Goal: Information Seeking & Learning: Learn about a topic

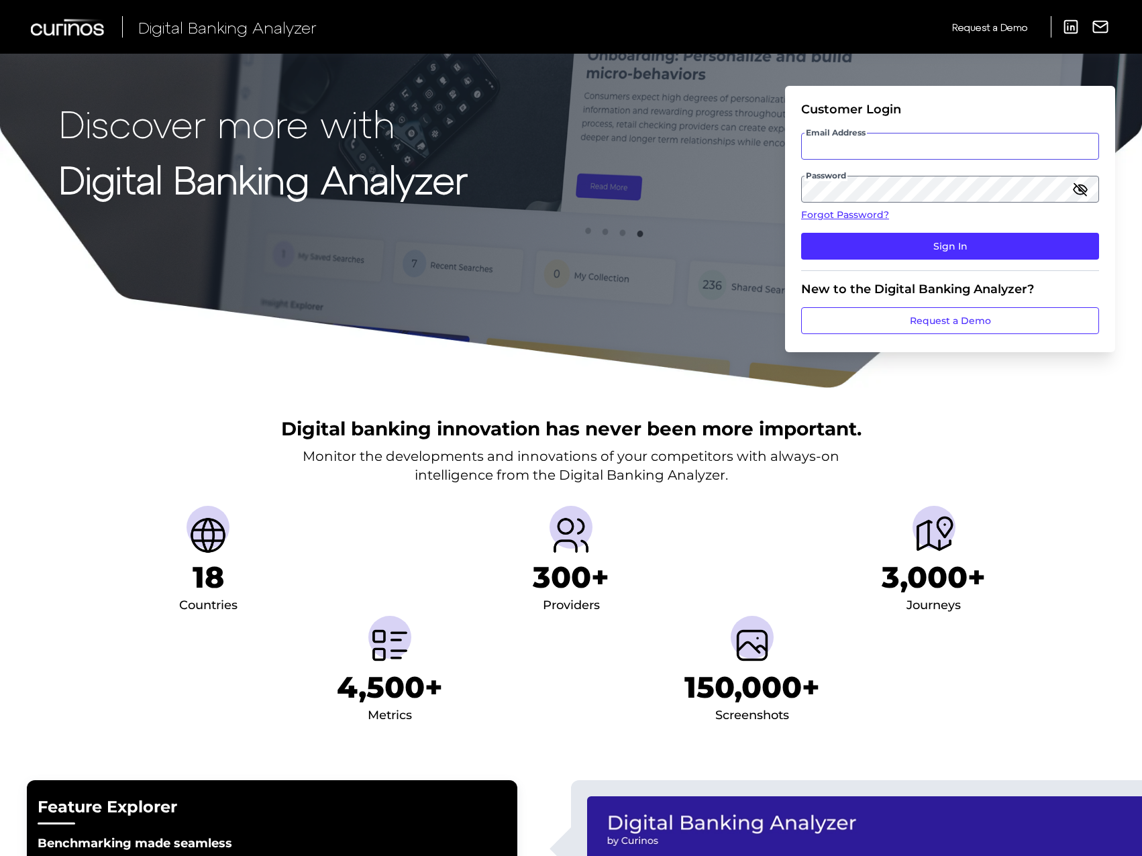
type input "[EMAIL_ADDRESS][PERSON_NAME][DOMAIN_NAME]"
click at [682, 177] on div "Discover more with Digital Banking Analyzer Customer Login Email Address [EMAIL…" at bounding box center [571, 194] width 1142 height 389
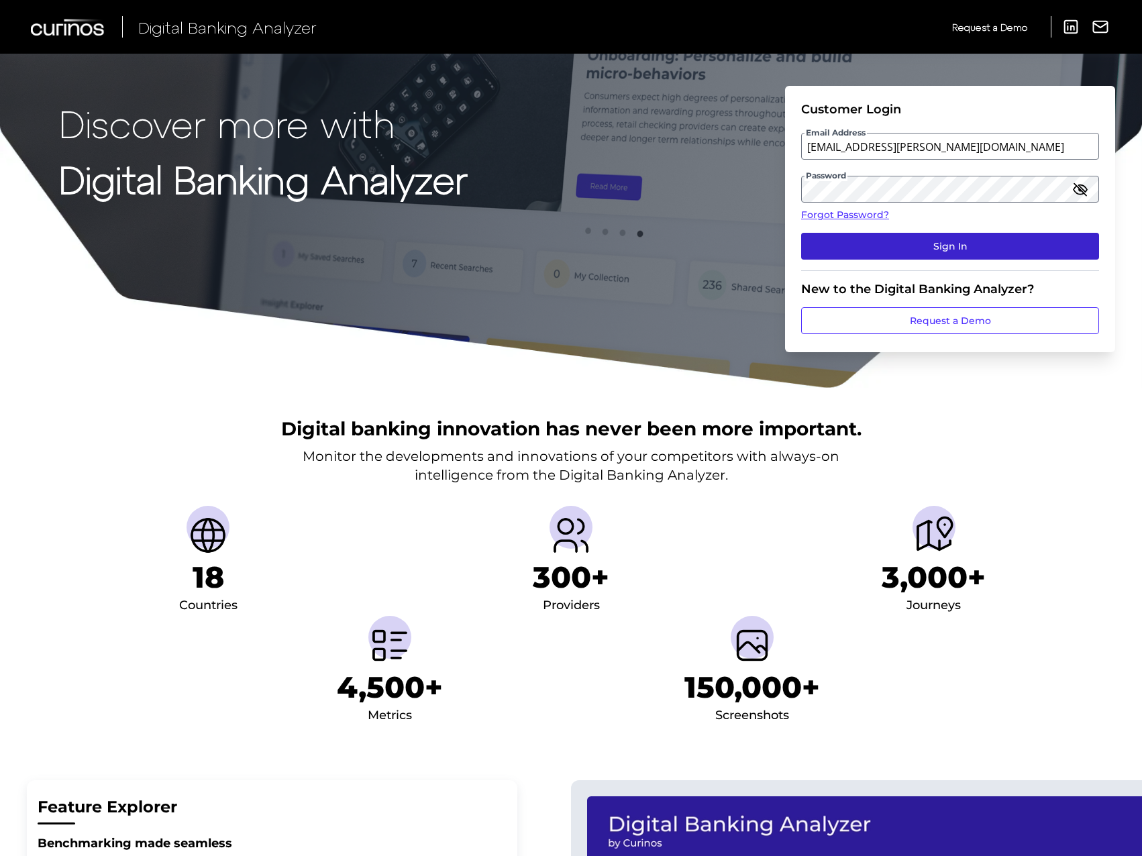
click at [1092, 240] on button "Sign In" at bounding box center [950, 246] width 298 height 27
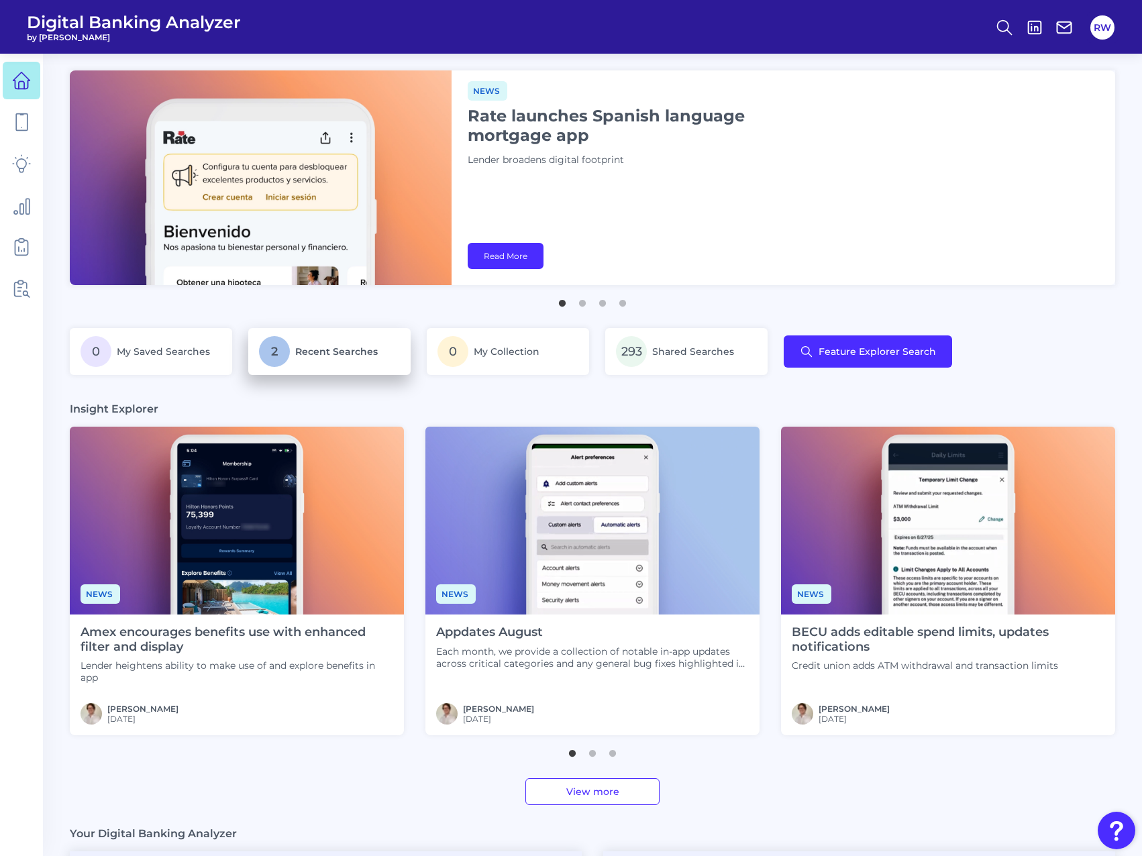
click at [321, 366] on p "2 Recent Searches" at bounding box center [329, 351] width 141 height 31
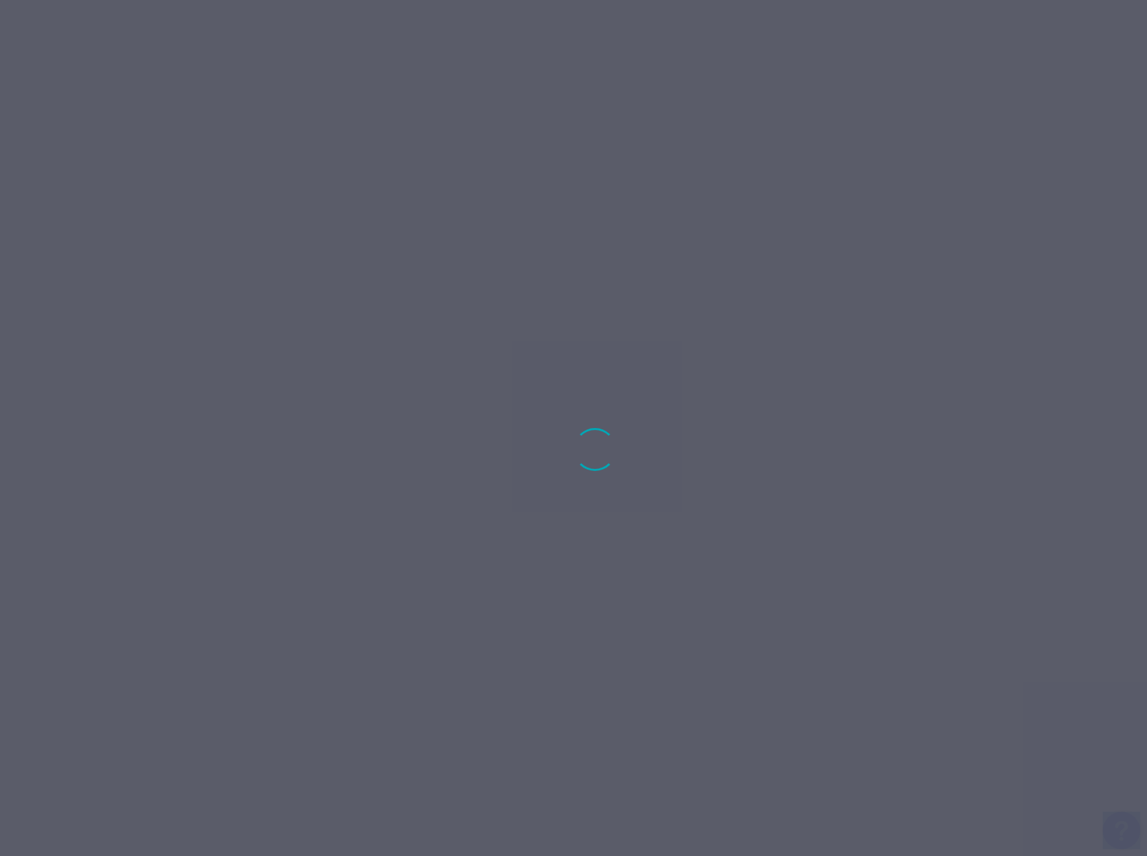
click at [321, 366] on div at bounding box center [573, 428] width 1147 height 856
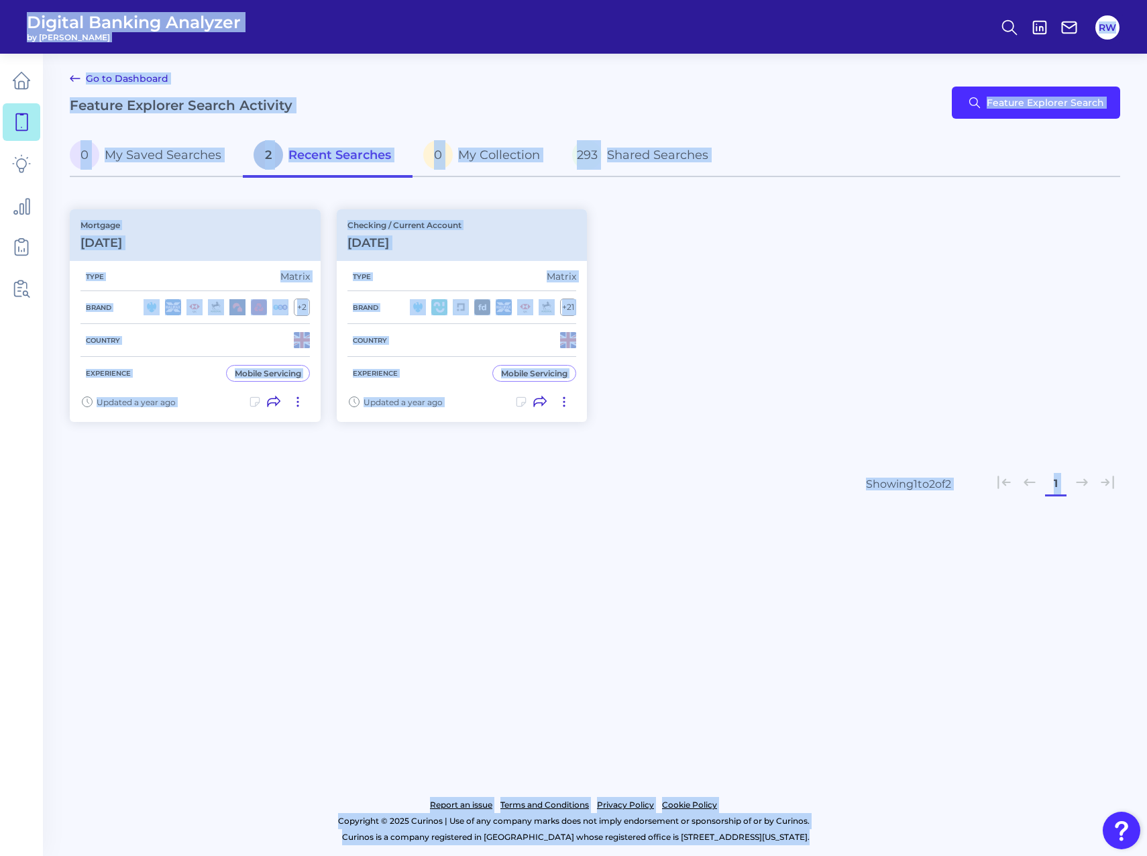
click at [714, 248] on div "Mortgage [DATE] Type Matrix Brand + 2 Country Experience Mobile Servicing Updat…" at bounding box center [595, 315] width 1051 height 229
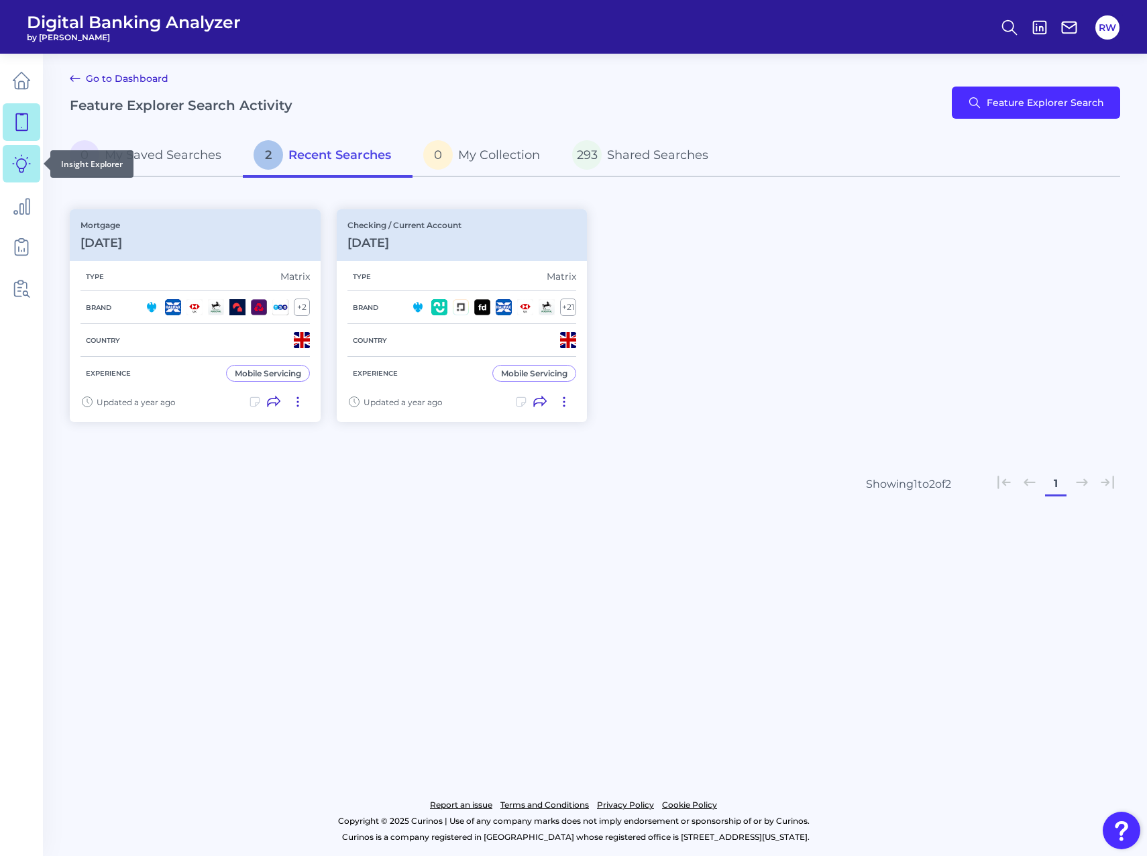
click at [19, 164] on icon at bounding box center [21, 163] width 19 height 19
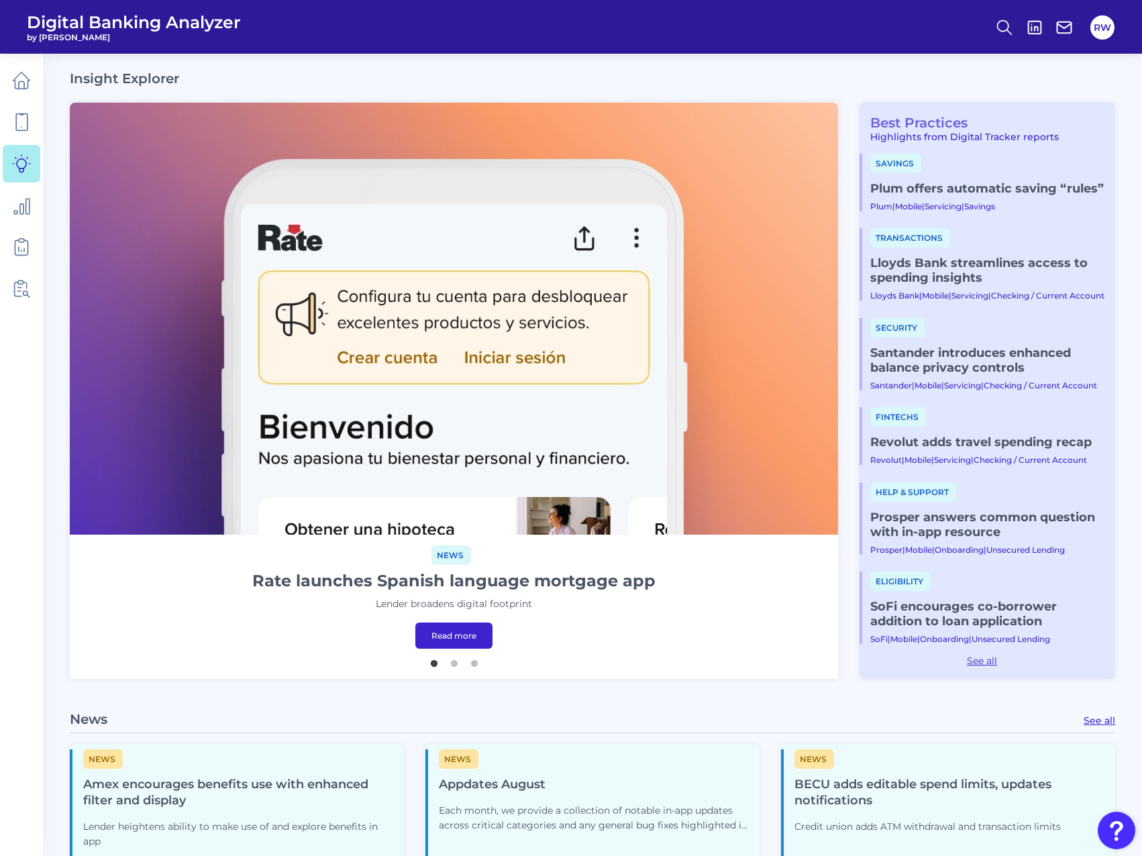
click at [949, 129] on link "Best Practices" at bounding box center [913, 123] width 108 height 16
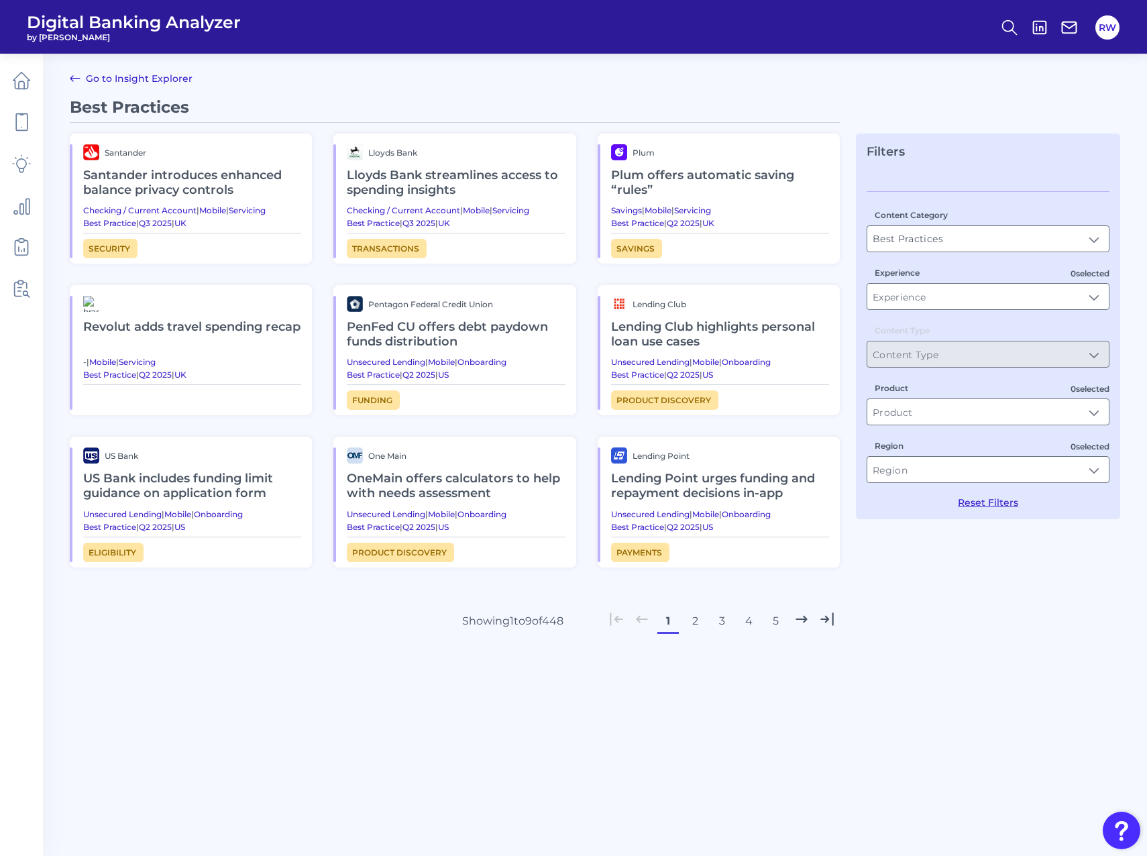
click at [630, 175] on h2 "Plum offers automatic saving “rules”​" at bounding box center [720, 182] width 218 height 45
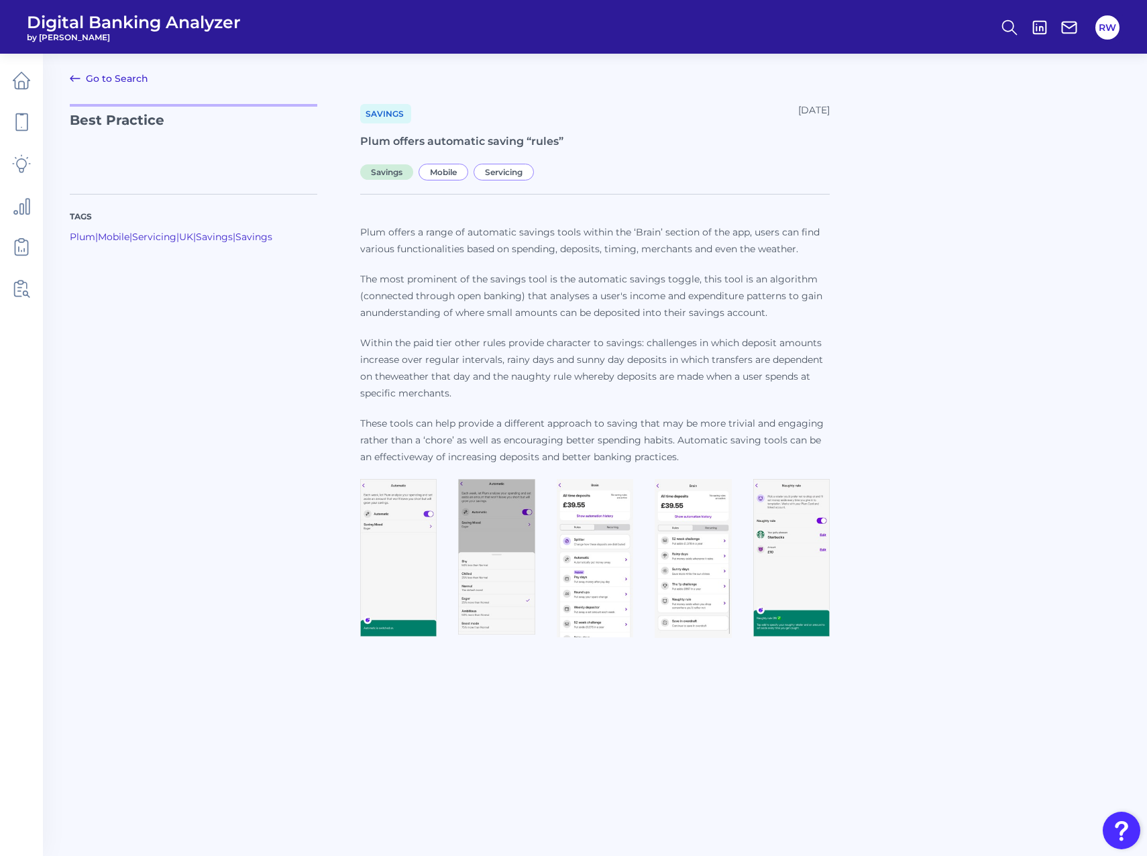
drag, startPoint x: 364, startPoint y: 235, endPoint x: 798, endPoint y: 464, distance: 490.7
click at [798, 464] on p "Plum offers a range of automatic savings tools within the ‘Brain’ section of th…" at bounding box center [595, 345] width 470 height 242
copy p "Lore ipsumd s ametc ad elitseddo eiusmod tempo incidi utl ‘Etdol’ magnaal en ad…"
click at [333, 771] on main "Go to Search Best Practice Savings [DATE] Plum offers automatic saving “rules”​…" at bounding box center [573, 428] width 1147 height 856
click at [887, 272] on div "Tags Plum | Mobile | Servicing | [GEOGRAPHIC_DATA] | Savings | Savings Plum off…" at bounding box center [595, 411] width 1051 height 466
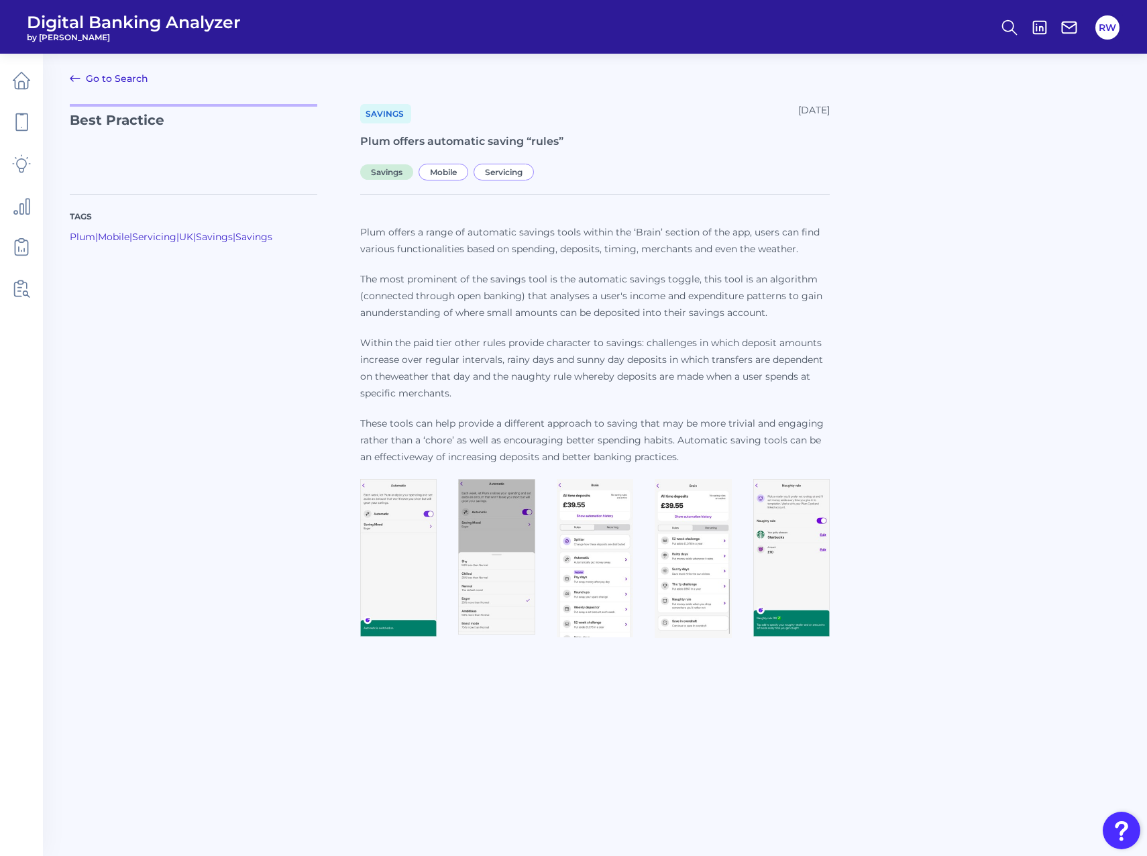
click at [888, 234] on div "Tags Plum | Mobile | Servicing | [GEOGRAPHIC_DATA] | Savings | Savings Plum off…" at bounding box center [595, 411] width 1051 height 466
